Goal: Information Seeking & Learning: Learn about a topic

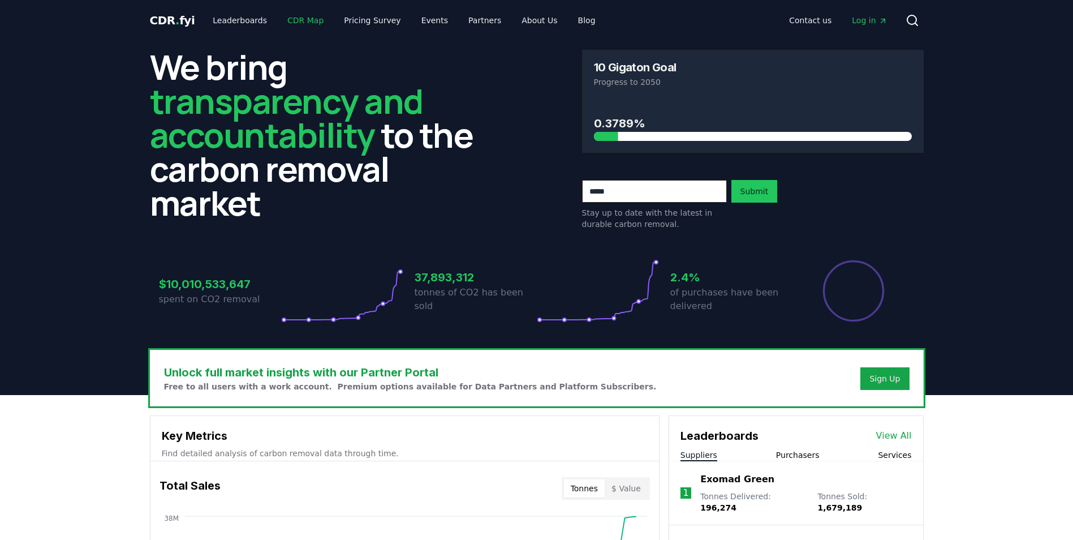
click at [284, 18] on link "CDR Map" at bounding box center [305, 20] width 54 height 20
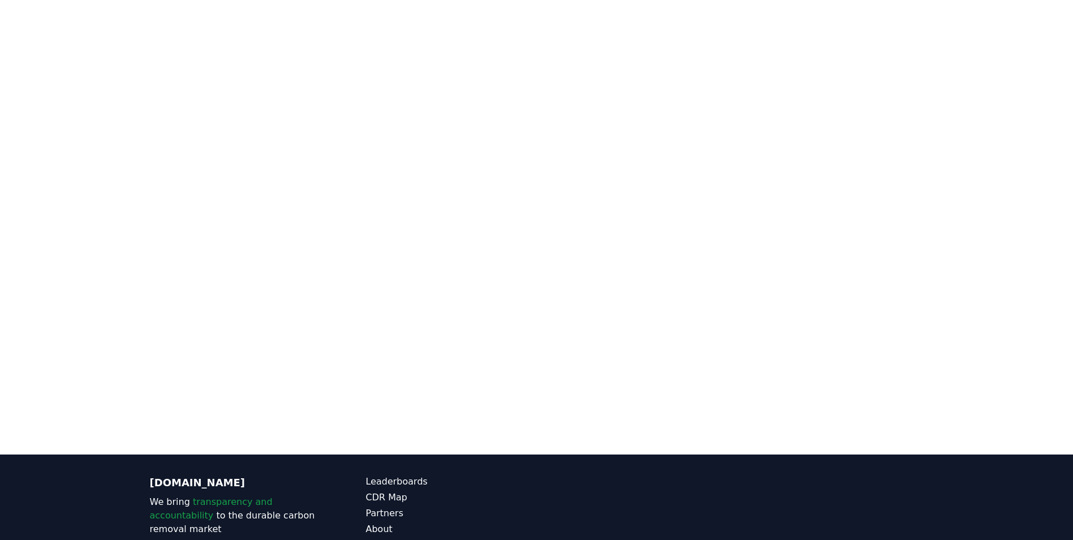
scroll to position [292, 0]
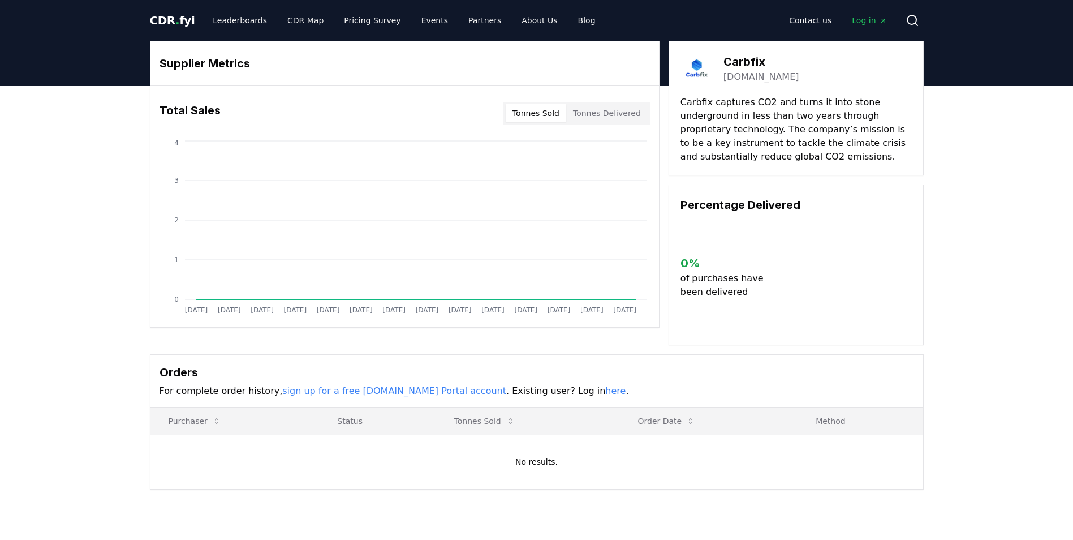
click at [607, 110] on button "Tonnes Delivered" at bounding box center [606, 113] width 81 height 18
click at [563, 114] on button "Tonnes Sold" at bounding box center [536, 113] width 61 height 18
click at [541, 118] on button "Tonnes Sold" at bounding box center [536, 113] width 61 height 18
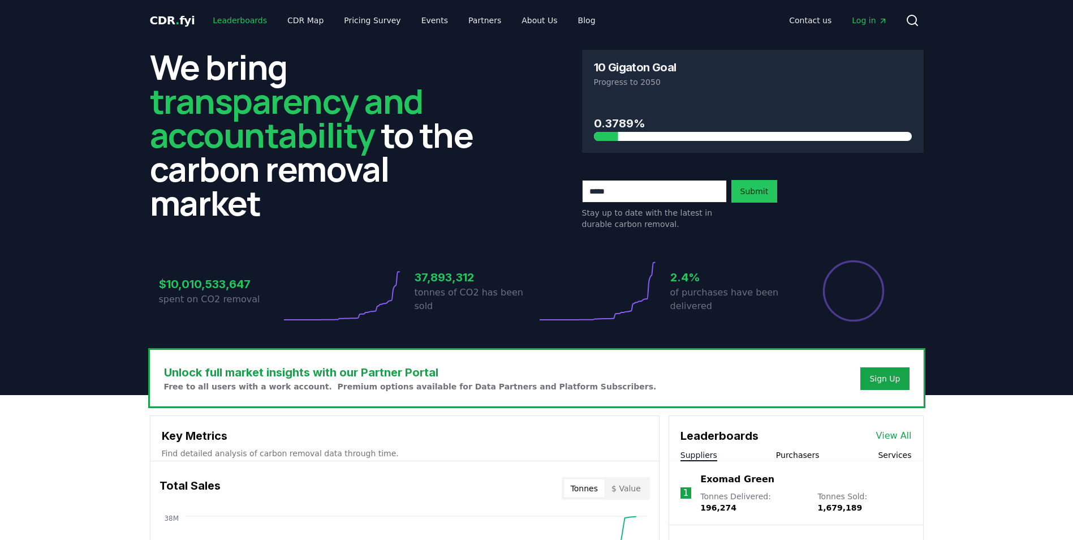
click at [230, 20] on link "Leaderboards" at bounding box center [240, 20] width 72 height 20
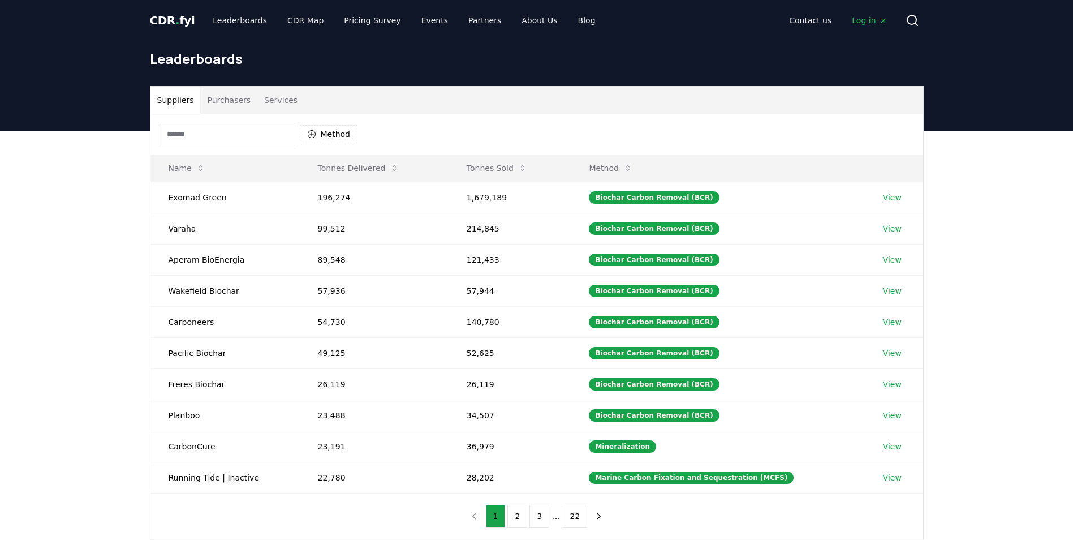
click at [226, 103] on button "Purchasers" at bounding box center [228, 100] width 57 height 27
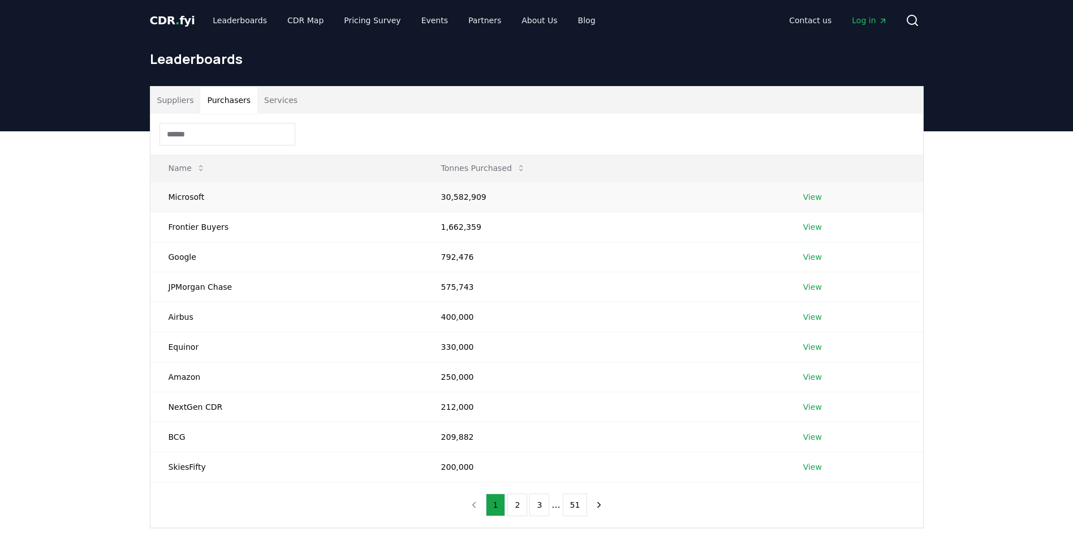
click at [806, 197] on link "View" at bounding box center [812, 196] width 19 height 11
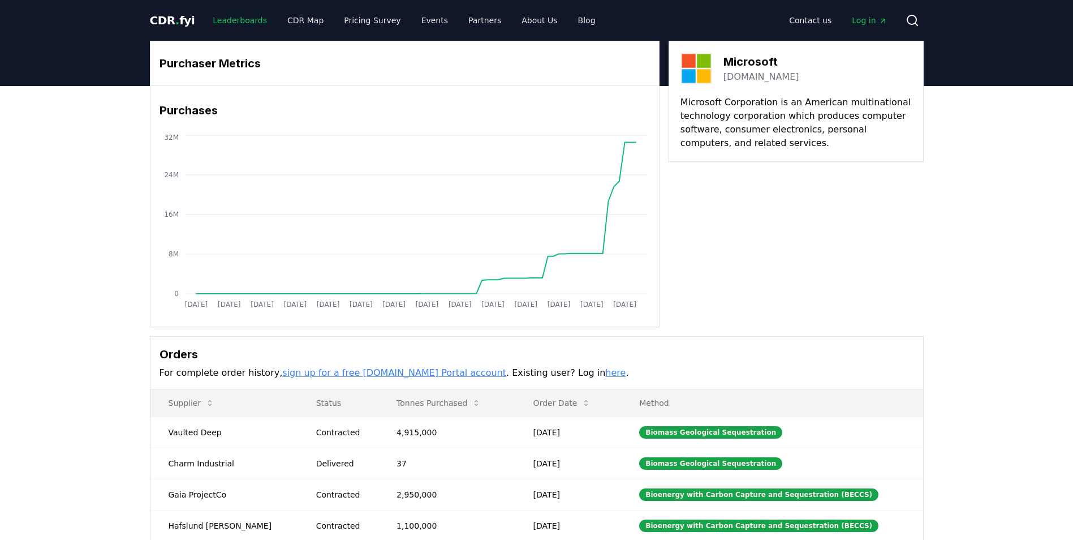
click at [241, 24] on link "Leaderboards" at bounding box center [240, 20] width 72 height 20
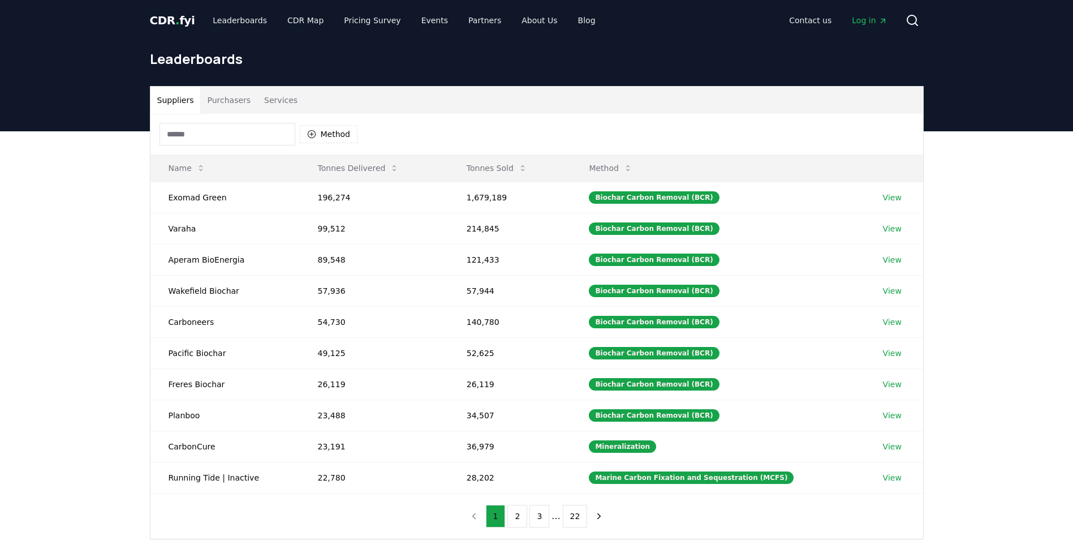
click at [236, 102] on button "Purchasers" at bounding box center [228, 100] width 57 height 27
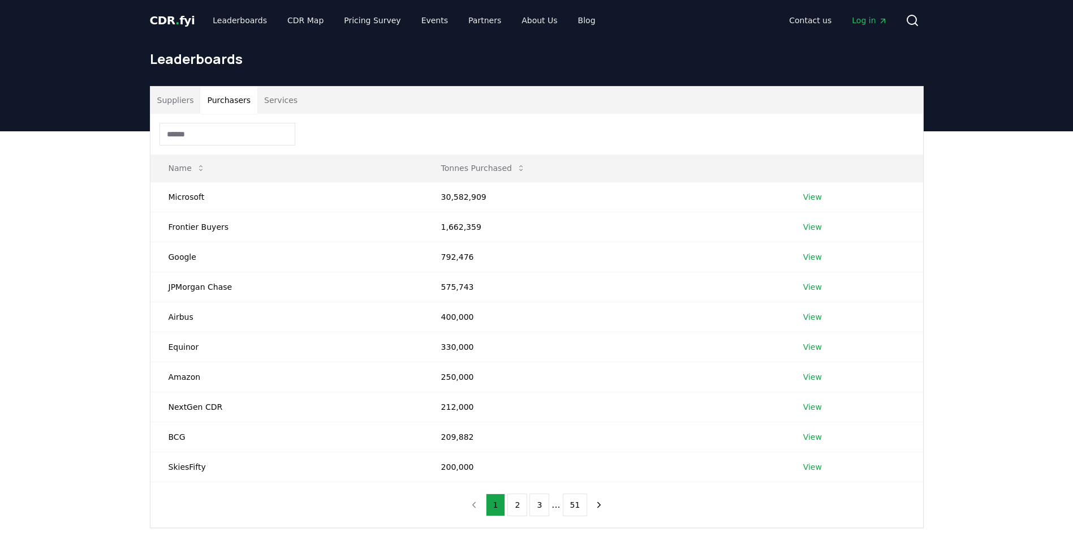
click at [176, 102] on button "Suppliers" at bounding box center [175, 100] width 50 height 27
